Goal: Task Accomplishment & Management: Complete application form

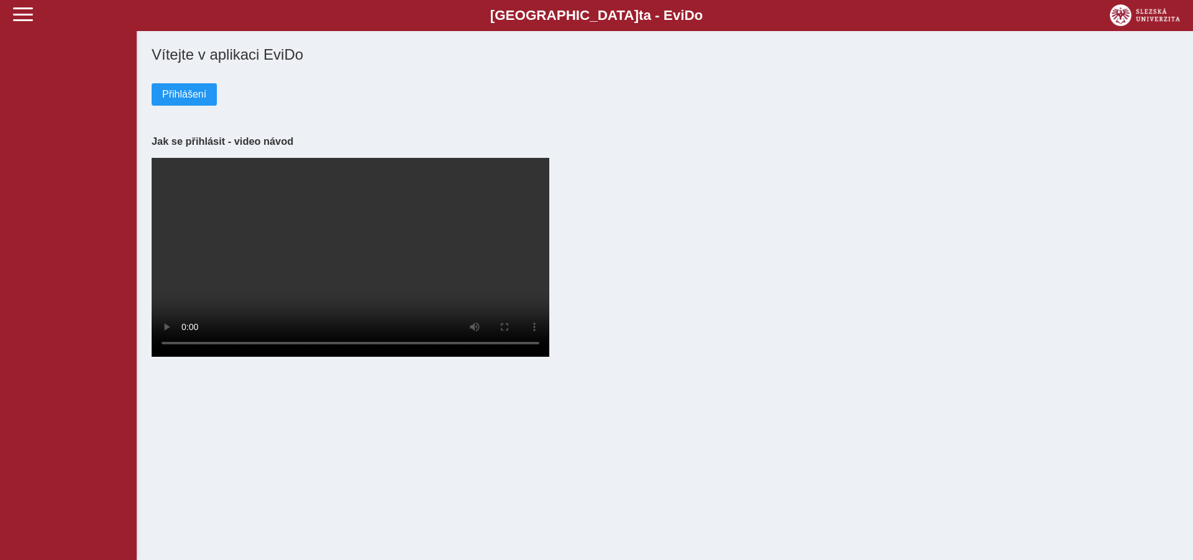
click at [202, 96] on span "Přihlášení" at bounding box center [184, 94] width 44 height 11
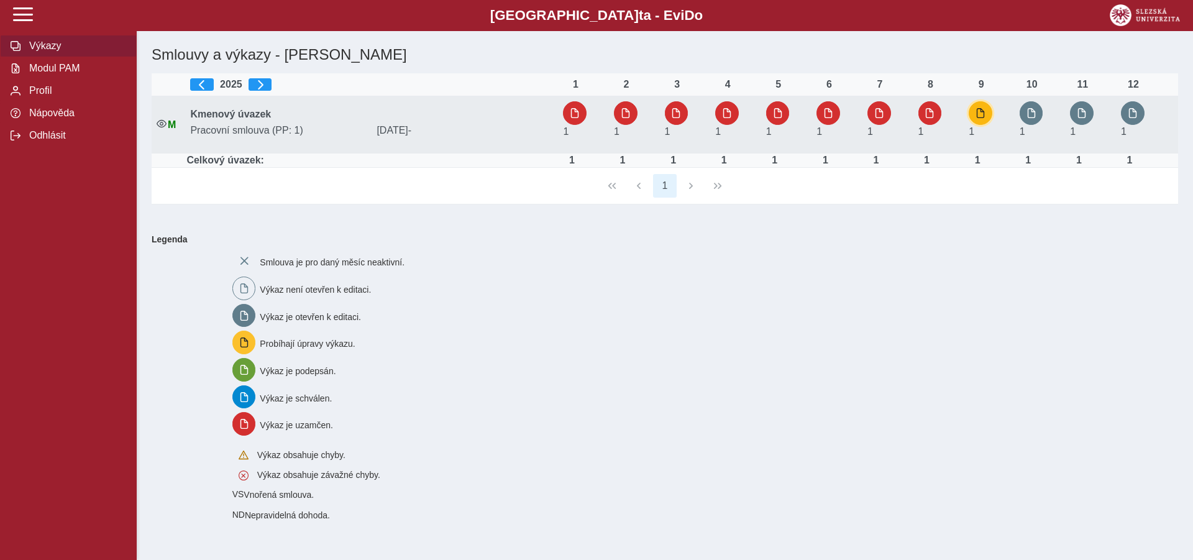
click at [985, 107] on button "button" at bounding box center [980, 113] width 24 height 24
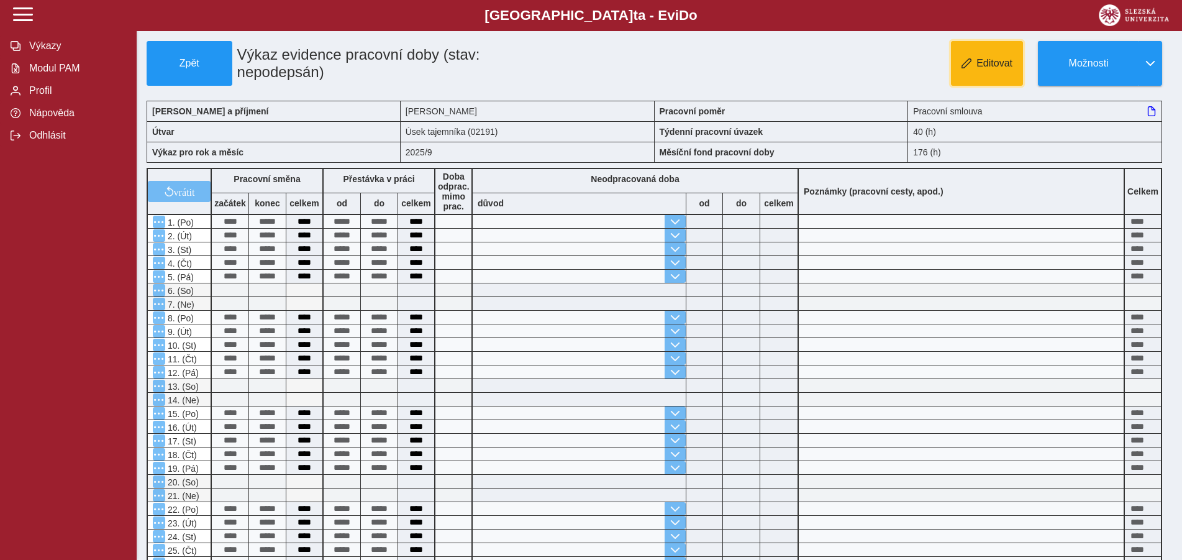
click at [984, 62] on span "Editovat" at bounding box center [995, 63] width 36 height 11
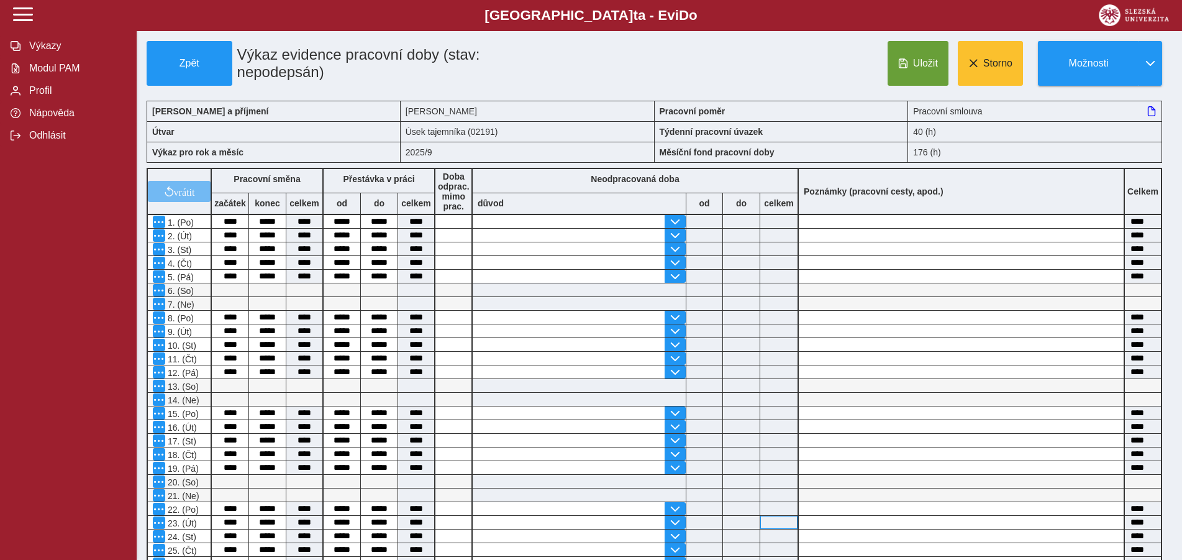
scroll to position [253, 0]
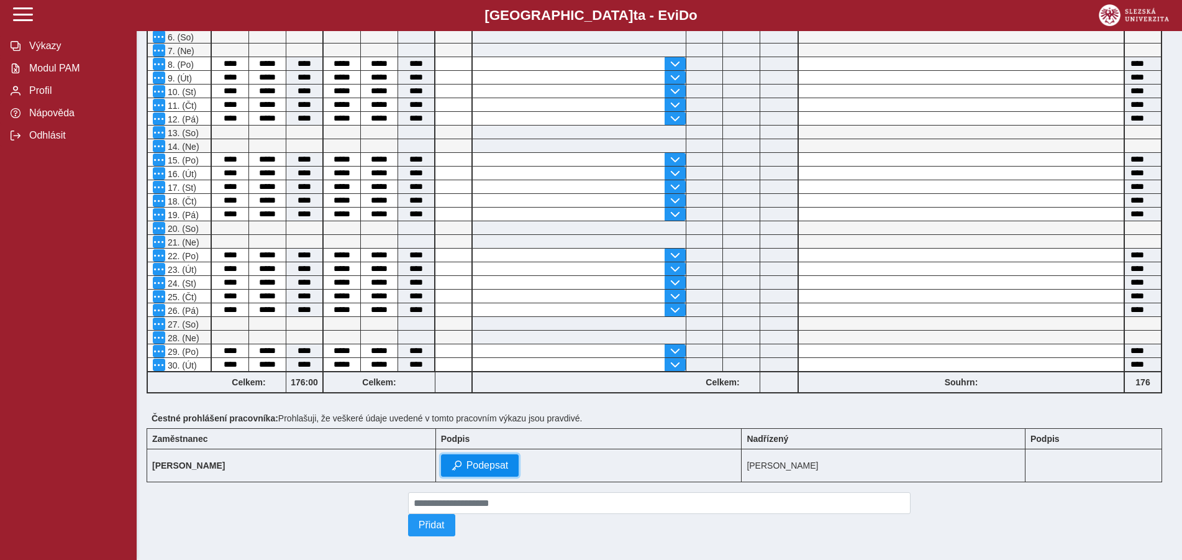
click at [467, 466] on span "Podepsat" at bounding box center [488, 465] width 42 height 11
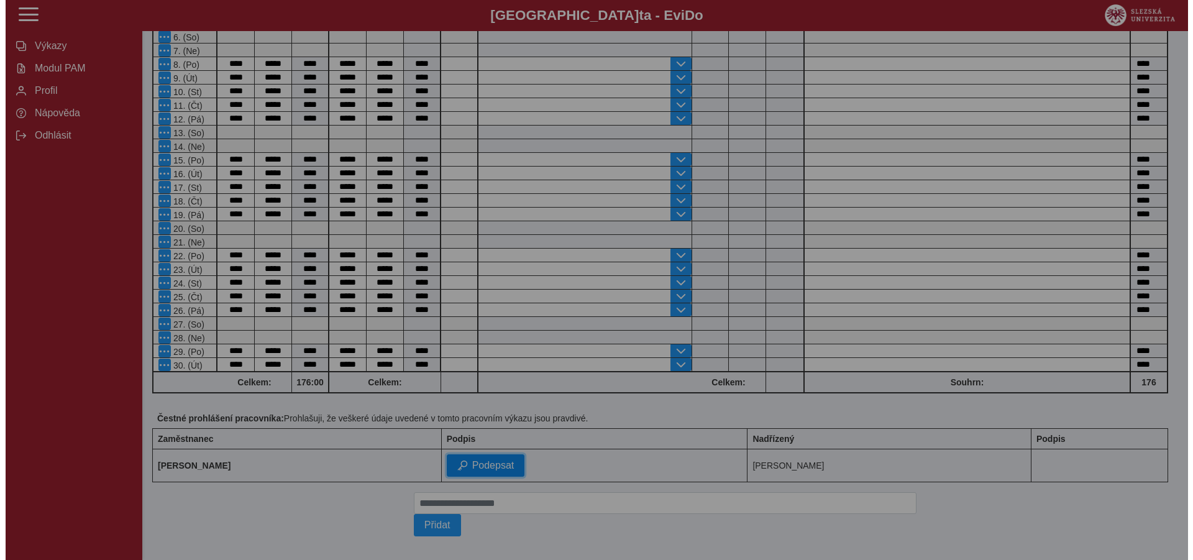
scroll to position [236, 0]
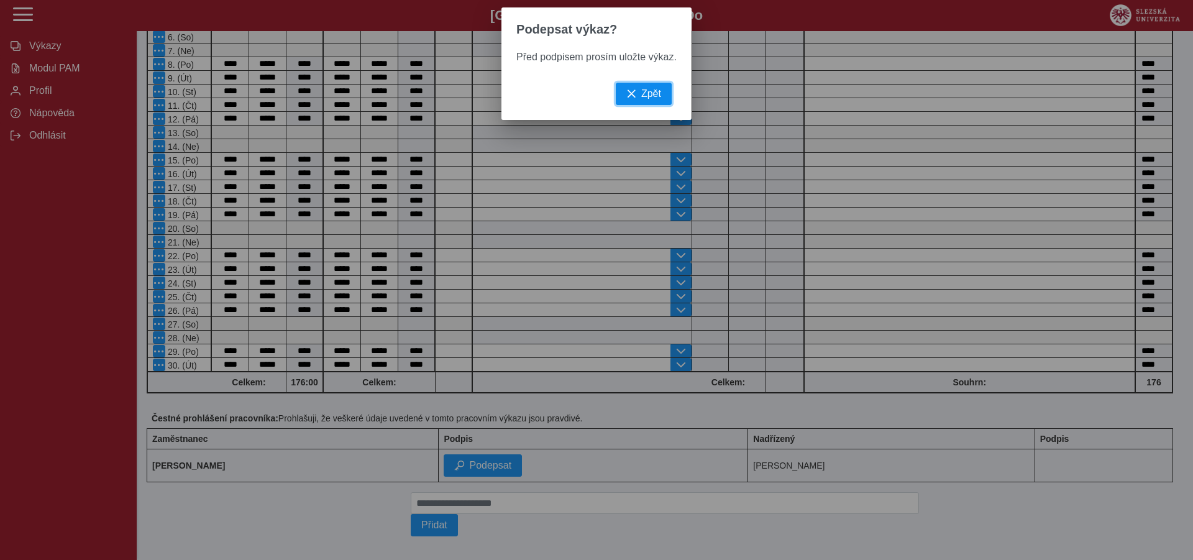
click at [637, 98] on button "Zpět" at bounding box center [644, 94] width 56 height 22
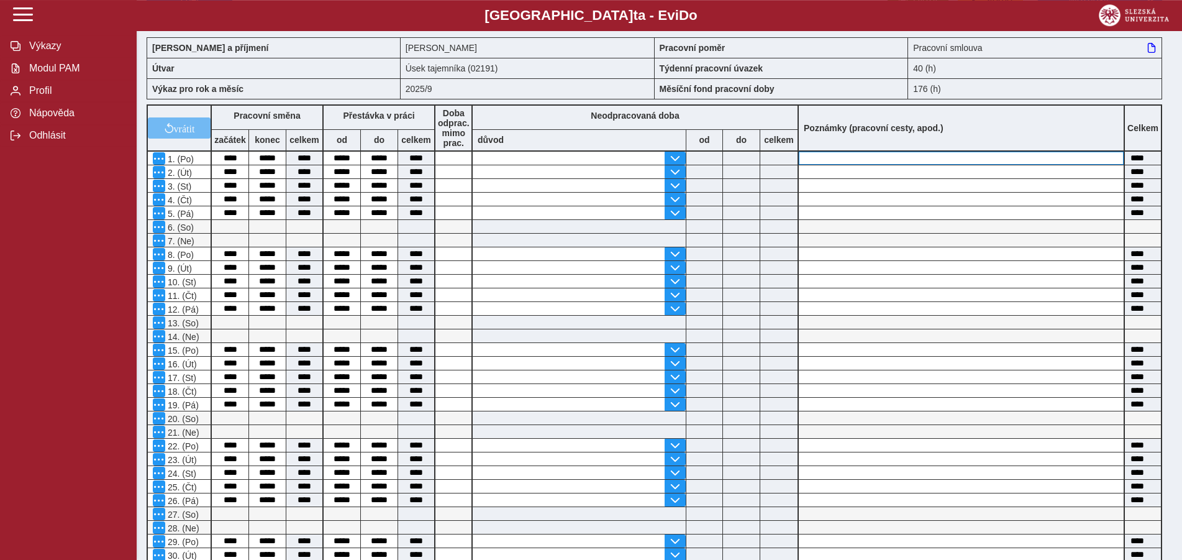
scroll to position [0, 0]
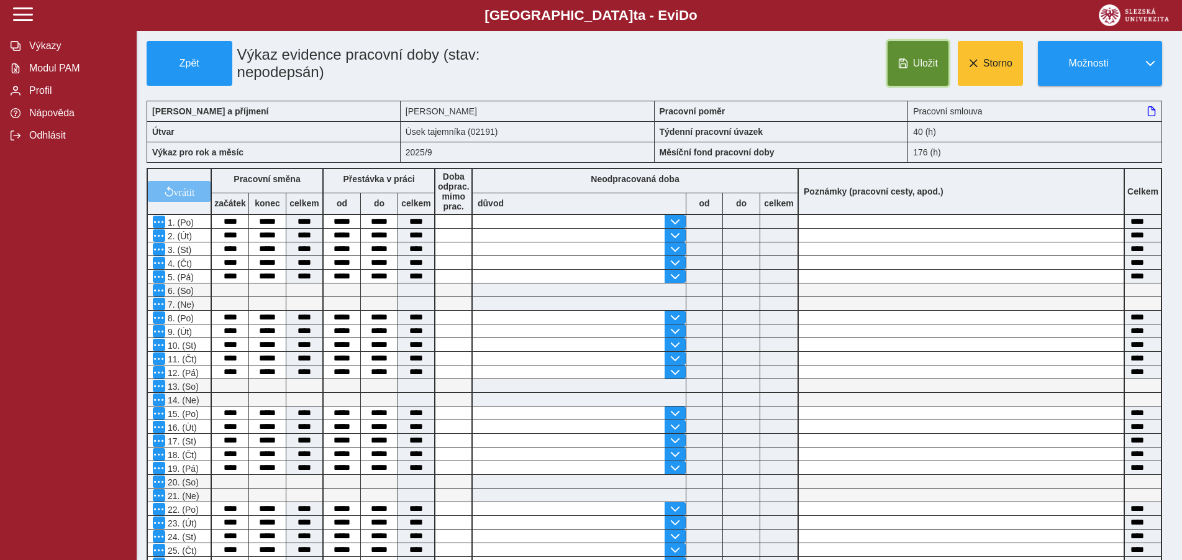
click at [920, 64] on span "Uložit" at bounding box center [925, 63] width 25 height 11
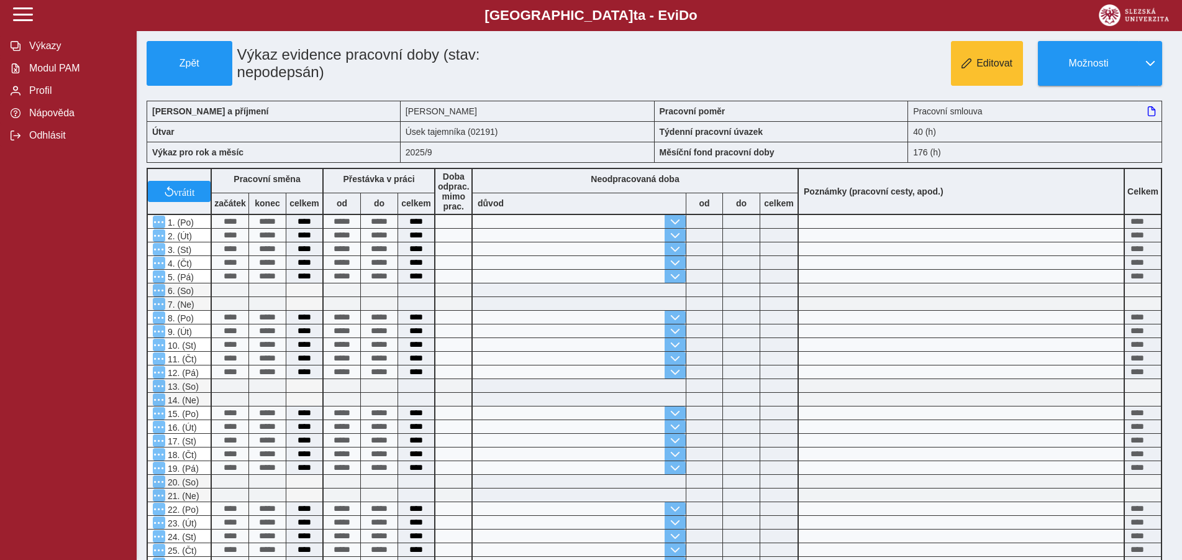
scroll to position [253, 0]
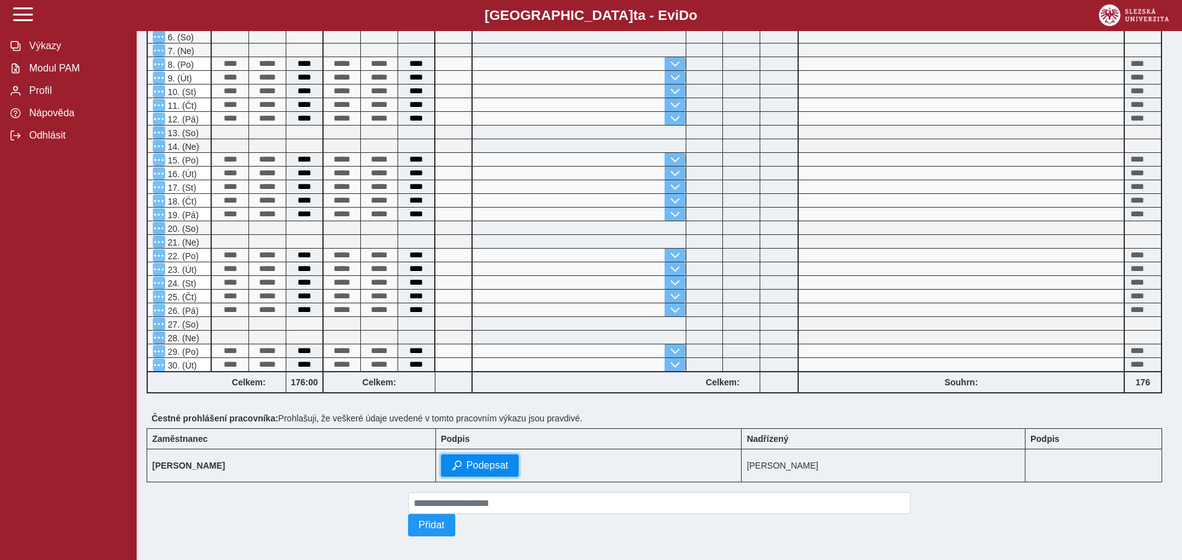
click at [467, 470] on span "Podepsat" at bounding box center [488, 465] width 42 height 11
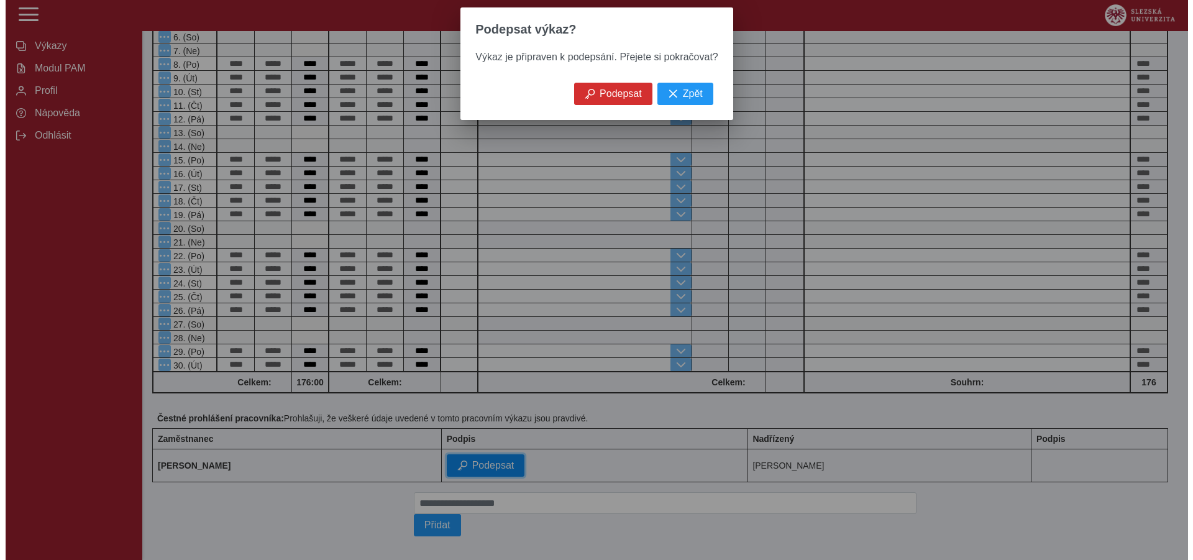
scroll to position [236, 0]
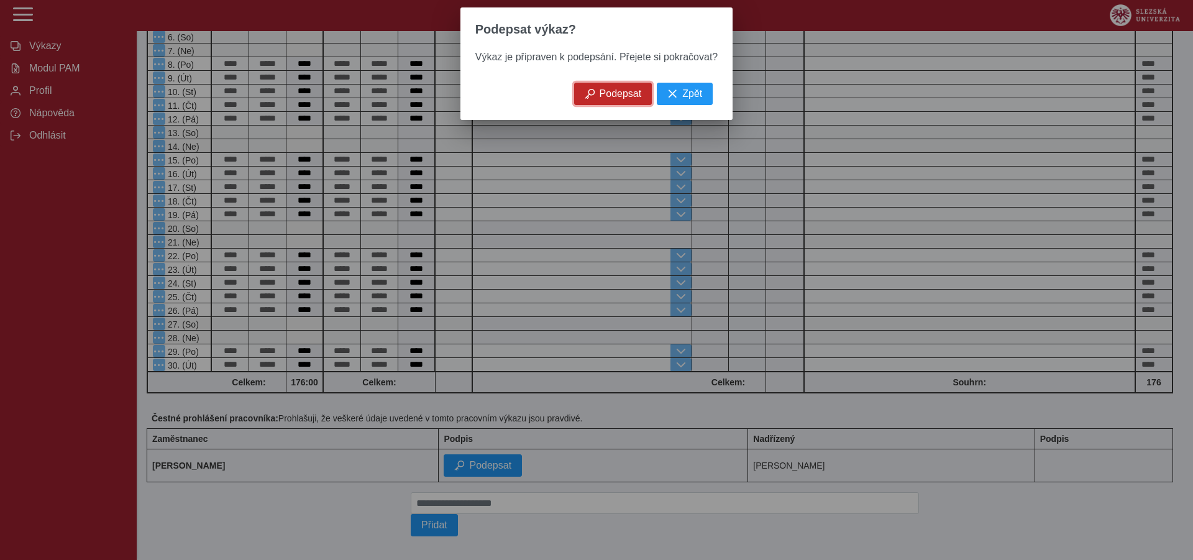
click at [621, 99] on span "Podepsat" at bounding box center [620, 93] width 42 height 11
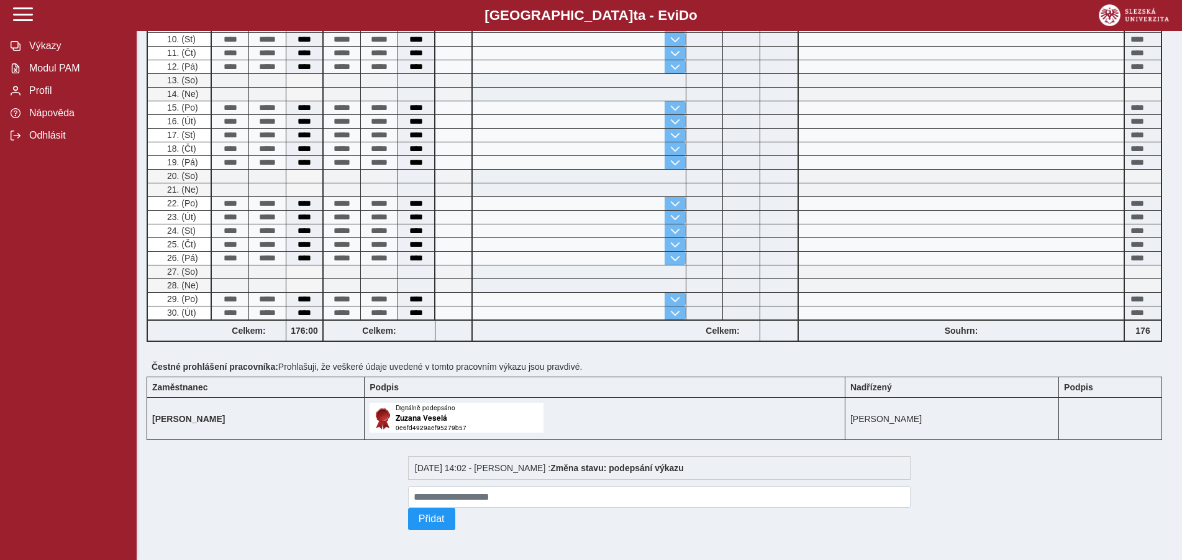
scroll to position [0, 0]
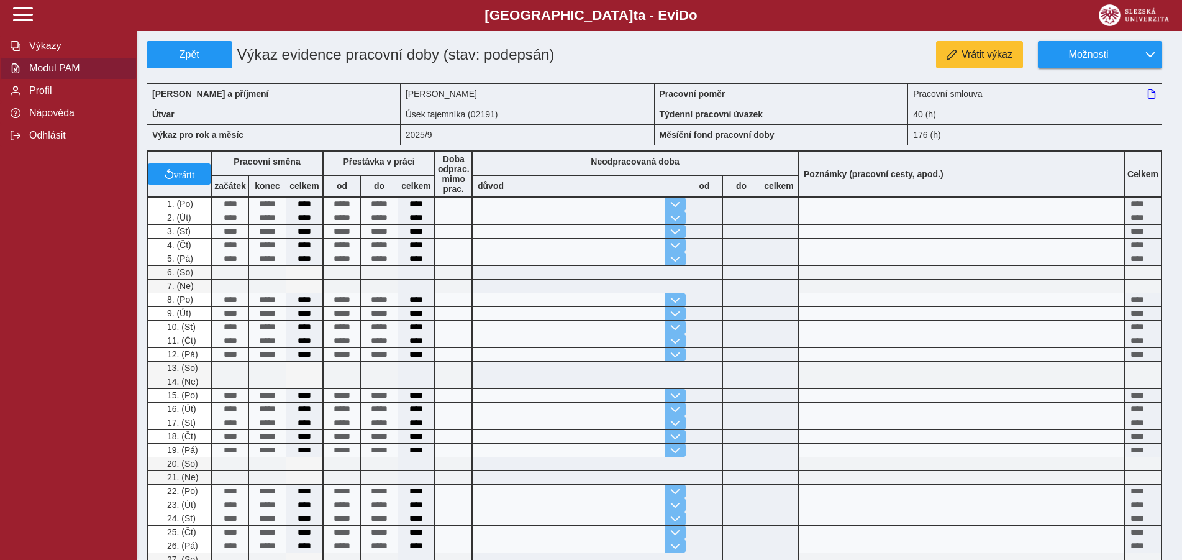
click at [57, 74] on span "Modul PAM" at bounding box center [75, 68] width 101 height 11
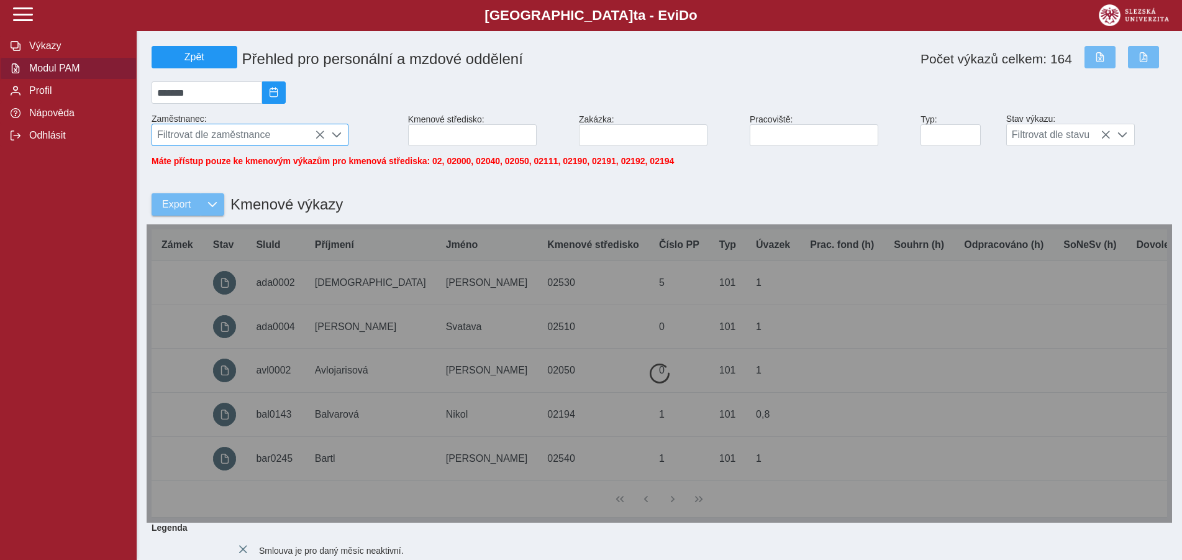
click at [206, 137] on span "Filtrovat dle zaměstnance" at bounding box center [238, 134] width 173 height 21
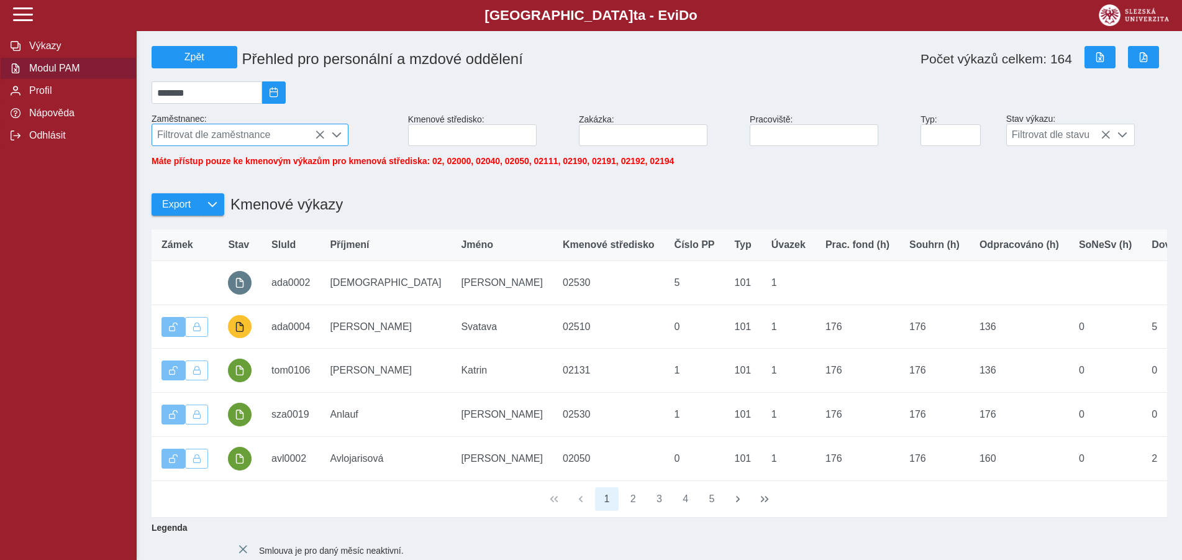
scroll to position [7, 51]
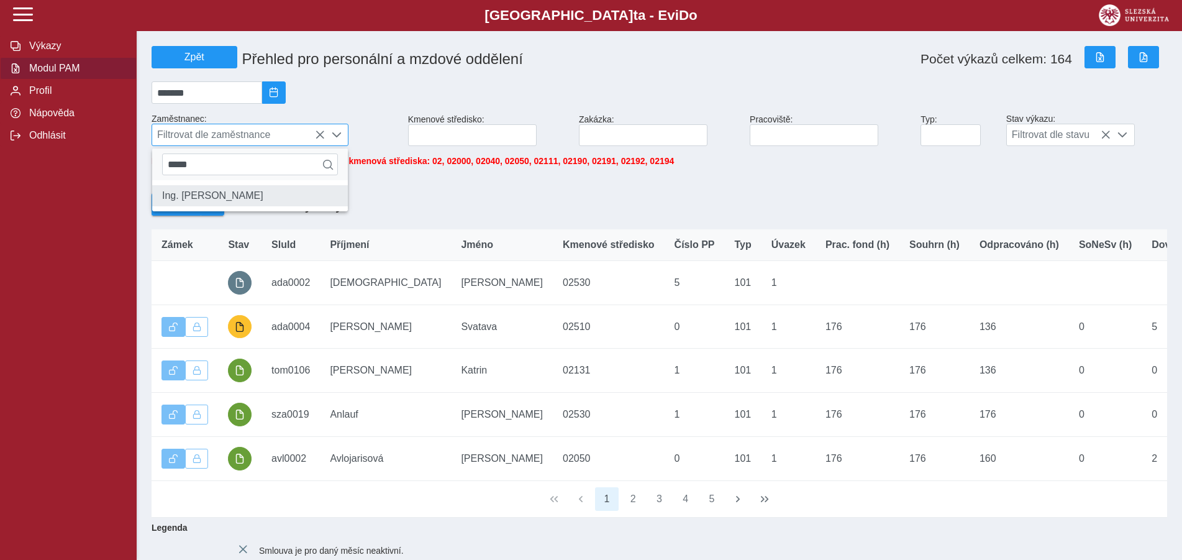
type input "*****"
click at [239, 201] on li "Ing. [PERSON_NAME]" at bounding box center [250, 195] width 196 height 21
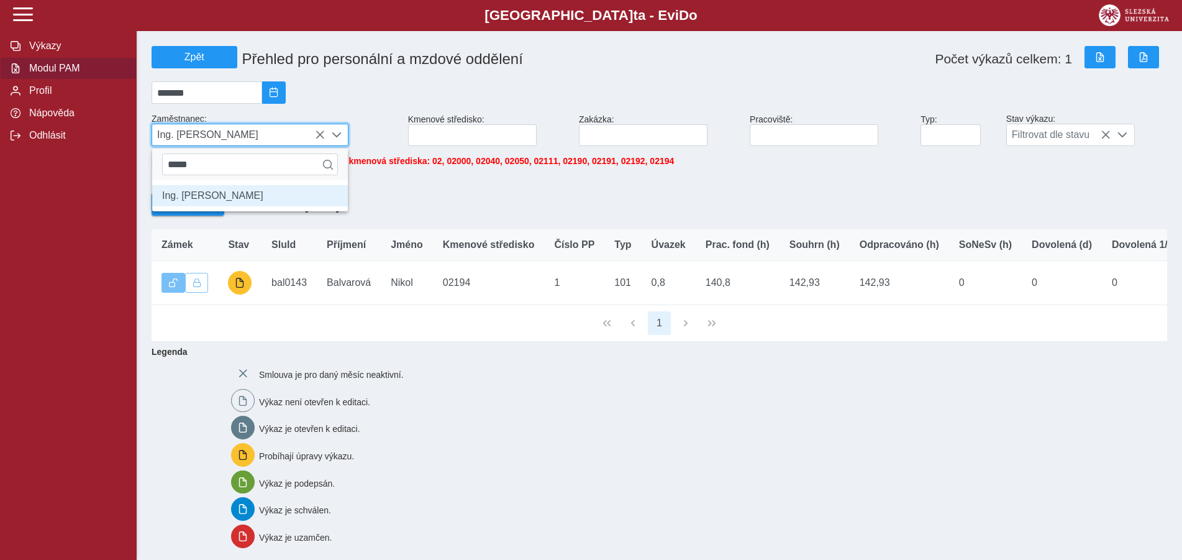
scroll to position [7, 51]
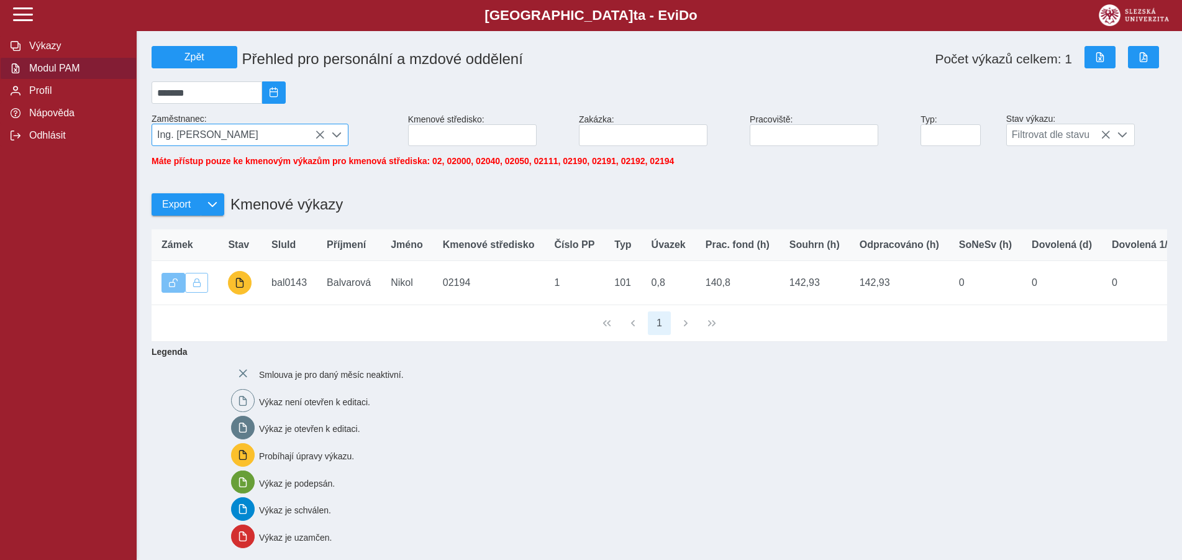
click at [316, 133] on span "Ing. [PERSON_NAME]" at bounding box center [238, 134] width 173 height 21
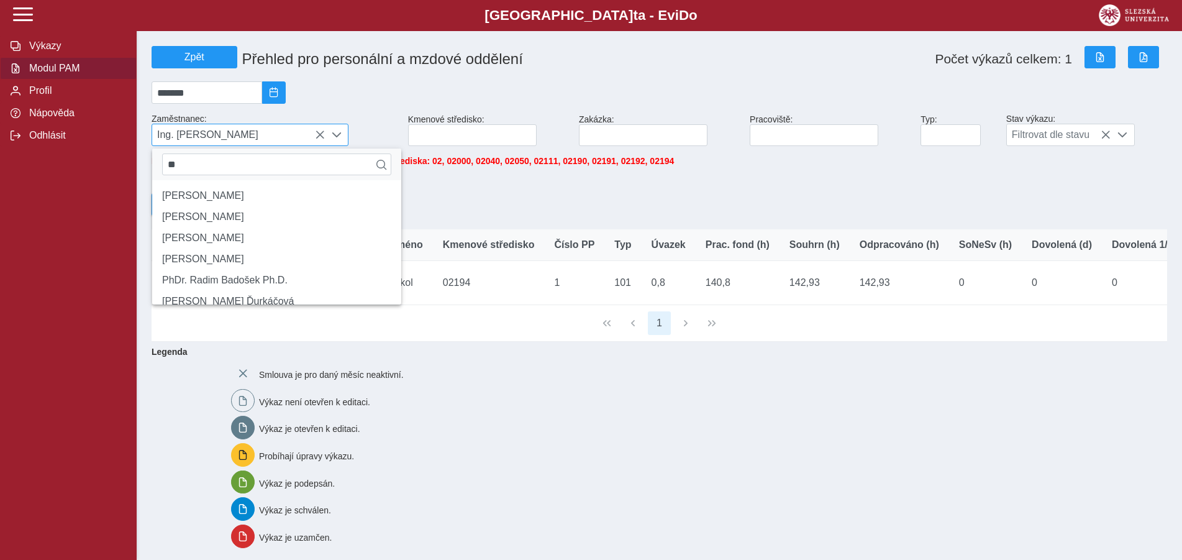
type input "*"
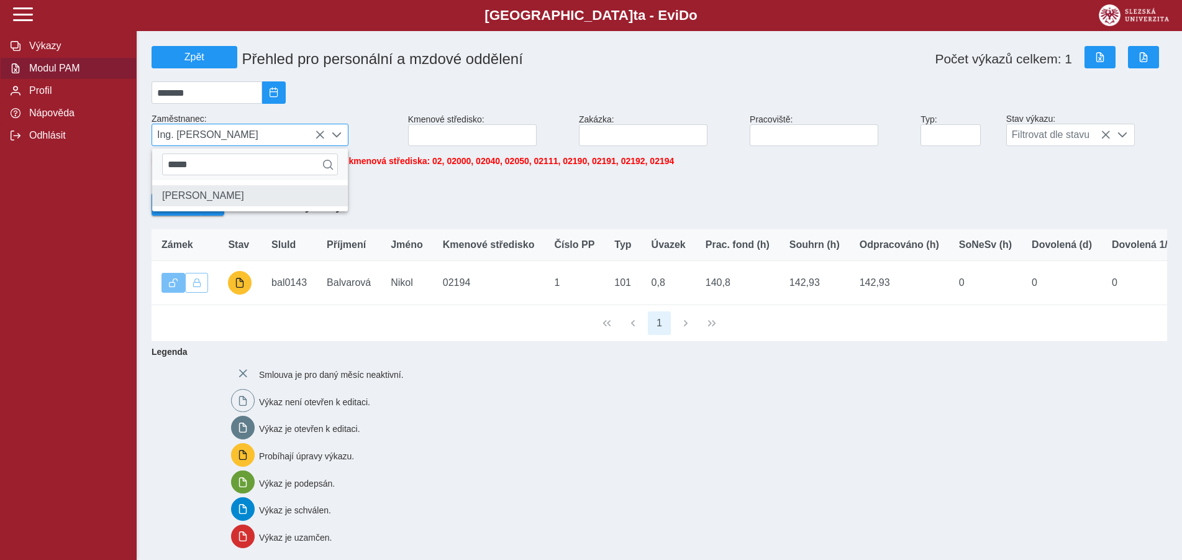
type input "*****"
click at [226, 201] on li "[PERSON_NAME]" at bounding box center [250, 195] width 196 height 21
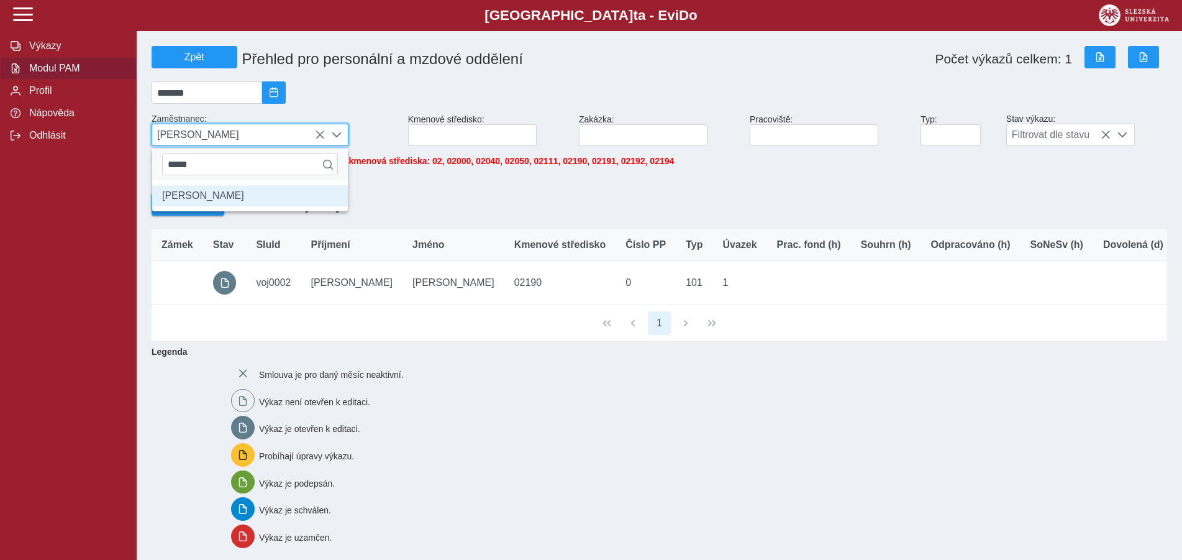
scroll to position [7, 51]
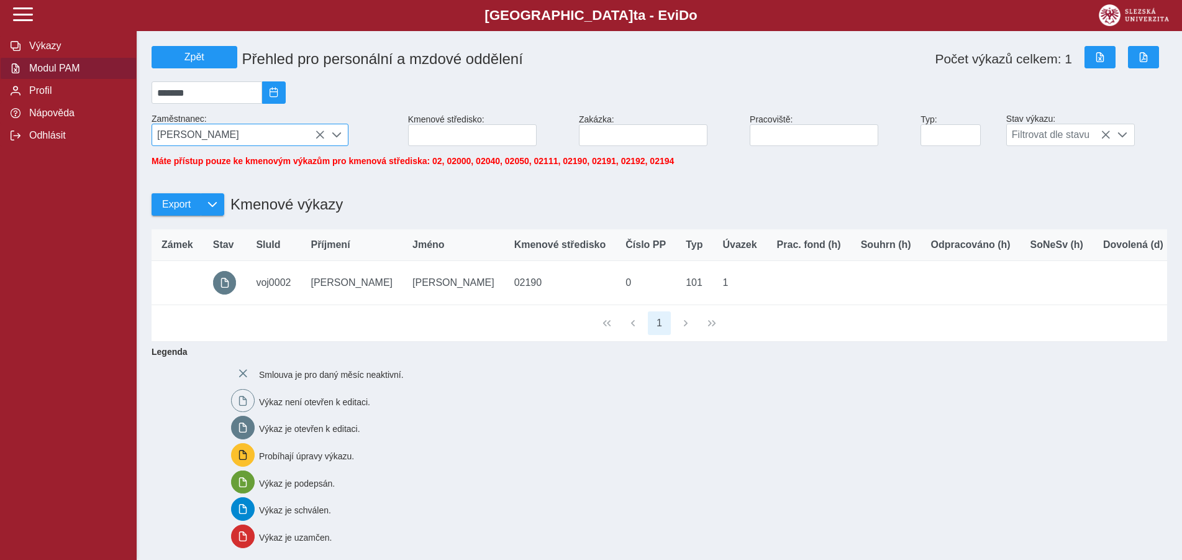
click at [252, 138] on span "[PERSON_NAME]" at bounding box center [238, 134] width 173 height 21
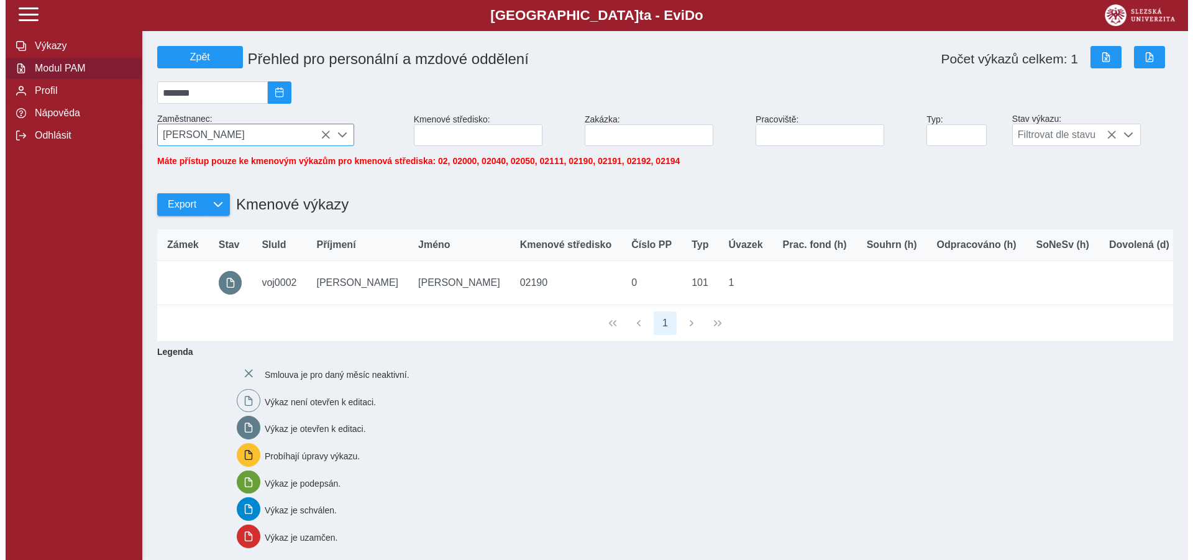
scroll to position [7, 51]
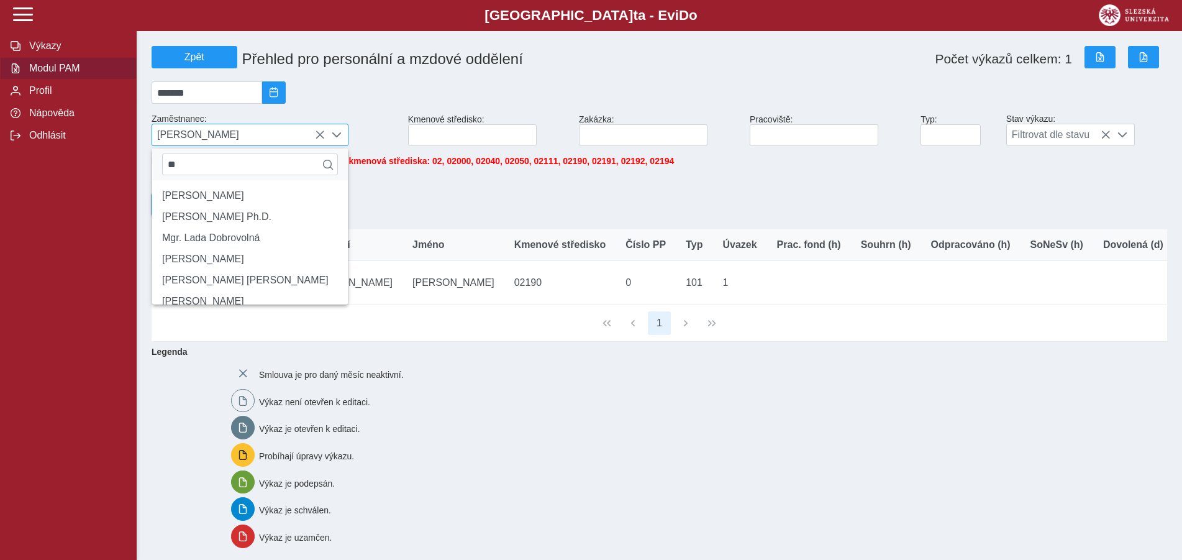
type input "*"
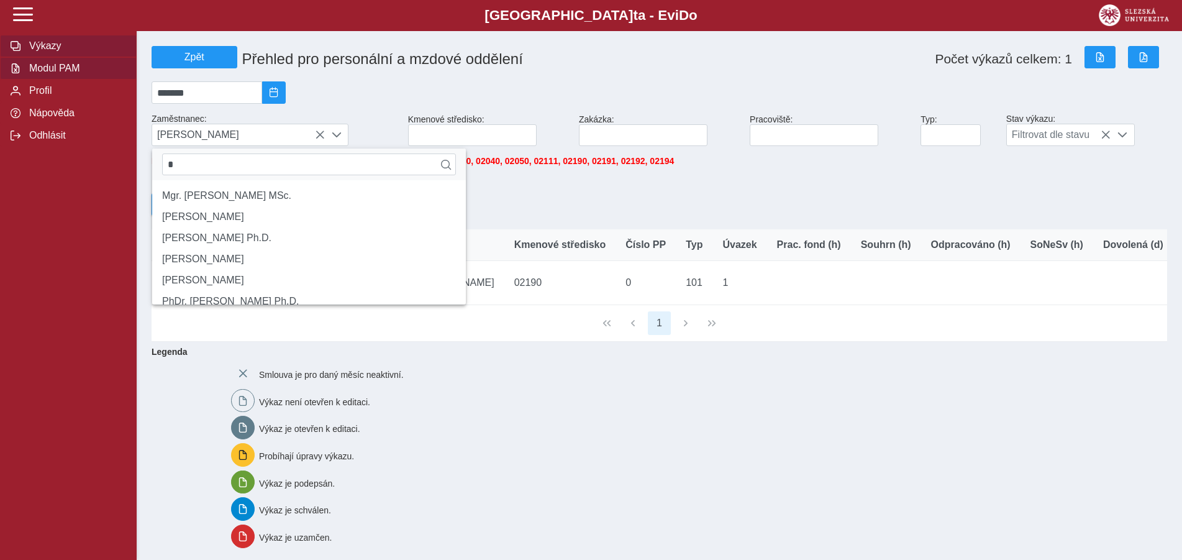
click at [40, 52] on span "Výkazy" at bounding box center [75, 45] width 101 height 11
